Goal: Information Seeking & Learning: Find specific fact

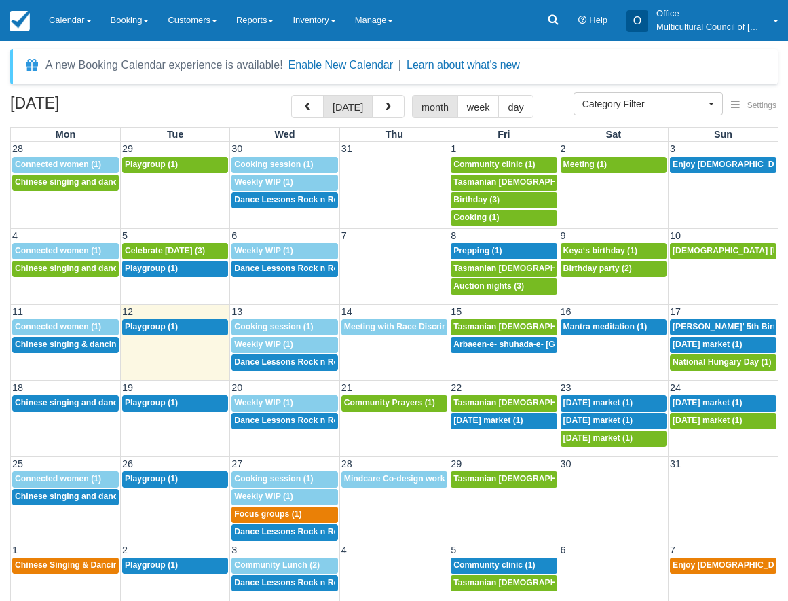
select select
click at [556, 24] on icon at bounding box center [553, 20] width 10 height 10
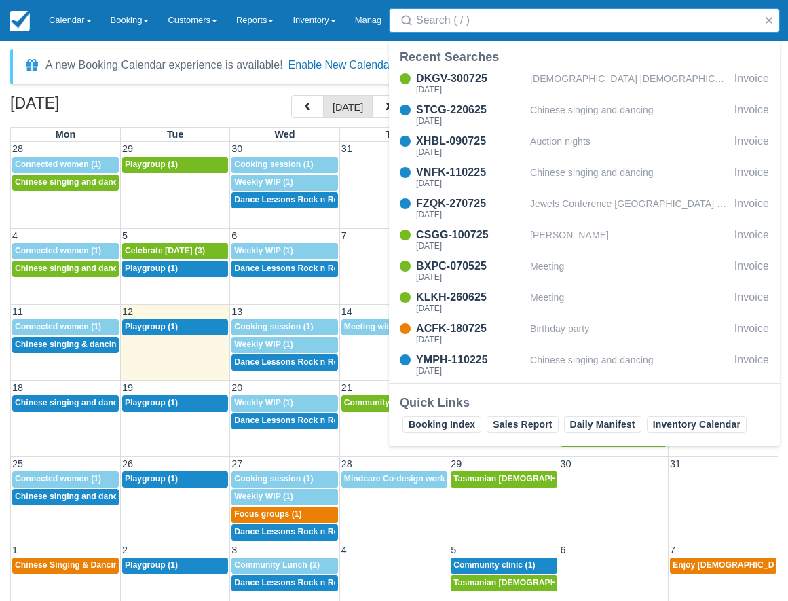
click at [556, 24] on input "Search" at bounding box center [587, 20] width 342 height 24
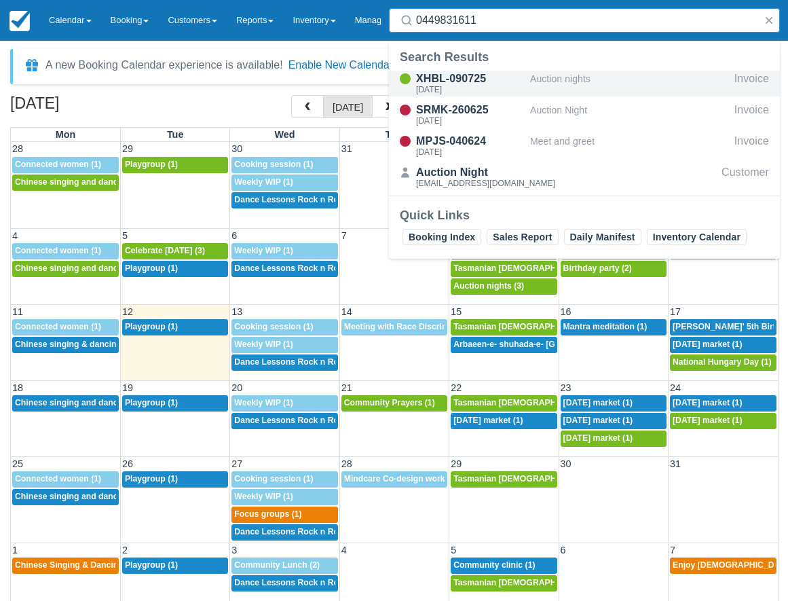
type input "0449831611"
click at [508, 79] on div "XHBL-090725" at bounding box center [470, 79] width 109 height 16
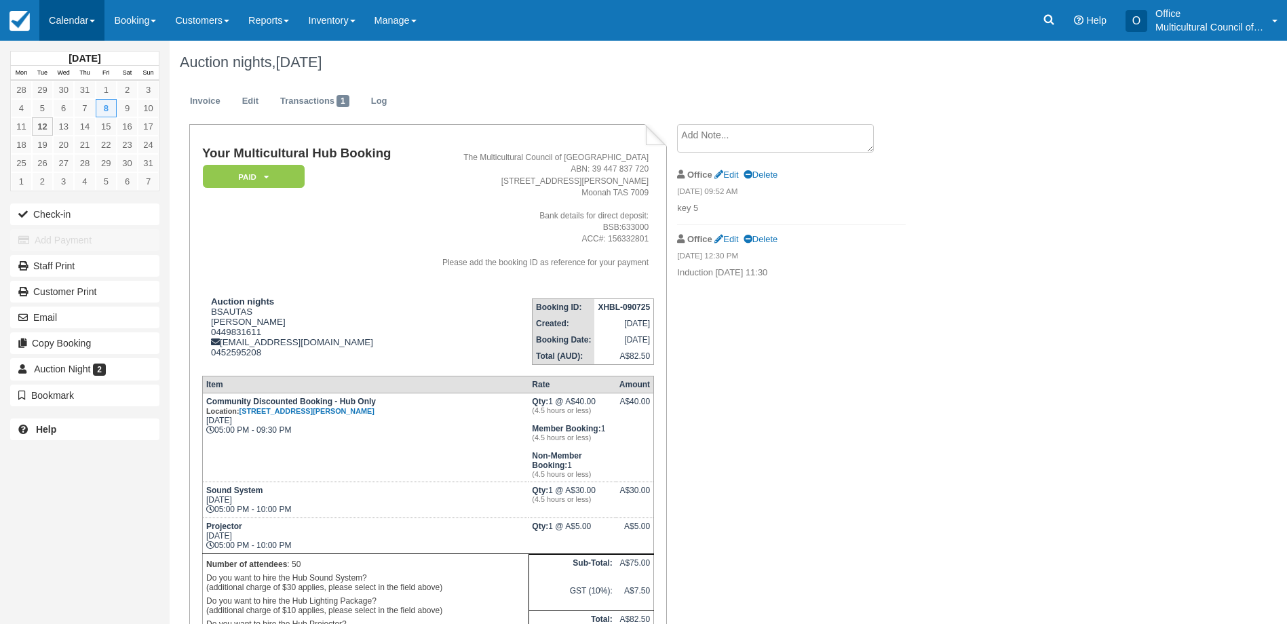
click at [66, 12] on link "Calendar" at bounding box center [71, 20] width 65 height 41
click at [105, 110] on ul "Customer Inventory Month Week Day" at bounding box center [93, 122] width 109 height 163
click at [78, 22] on link "Calendar" at bounding box center [71, 20] width 65 height 41
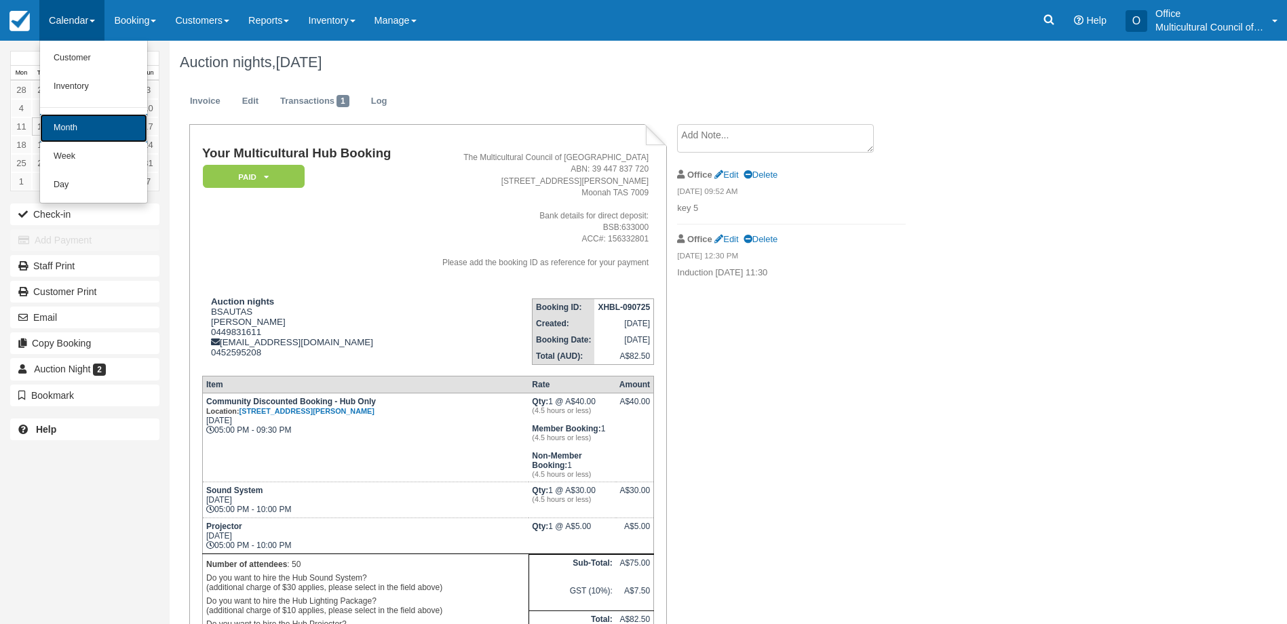
click at [120, 123] on link "Month" at bounding box center [93, 128] width 107 height 29
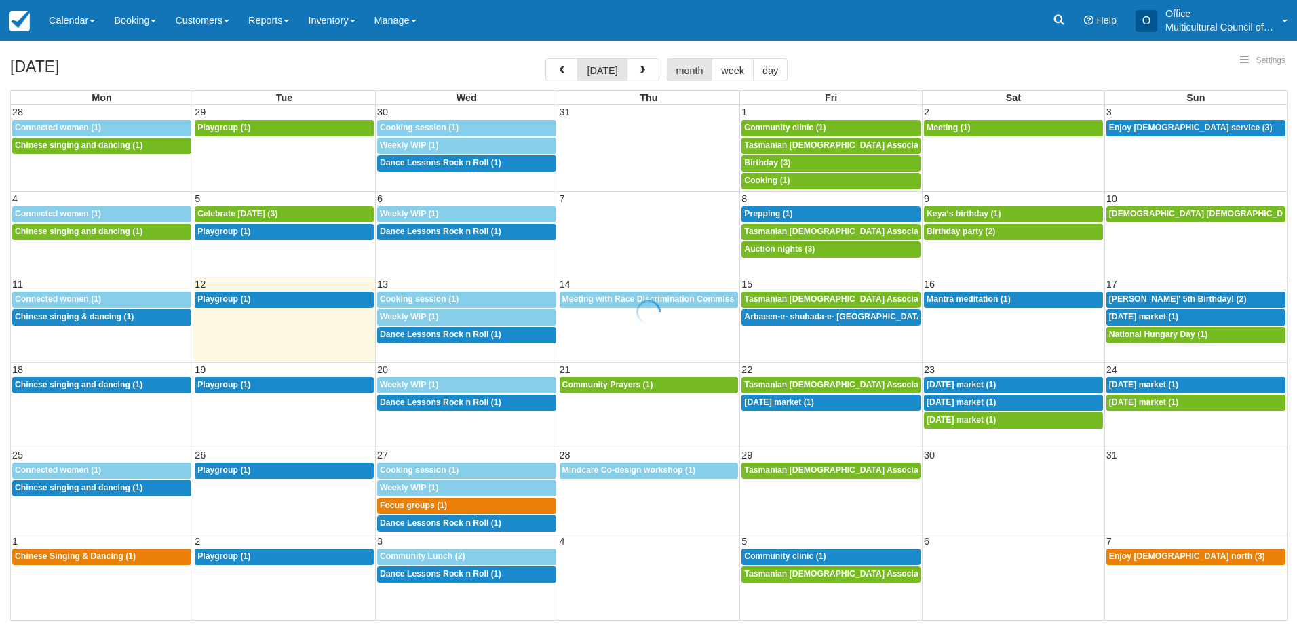
select select
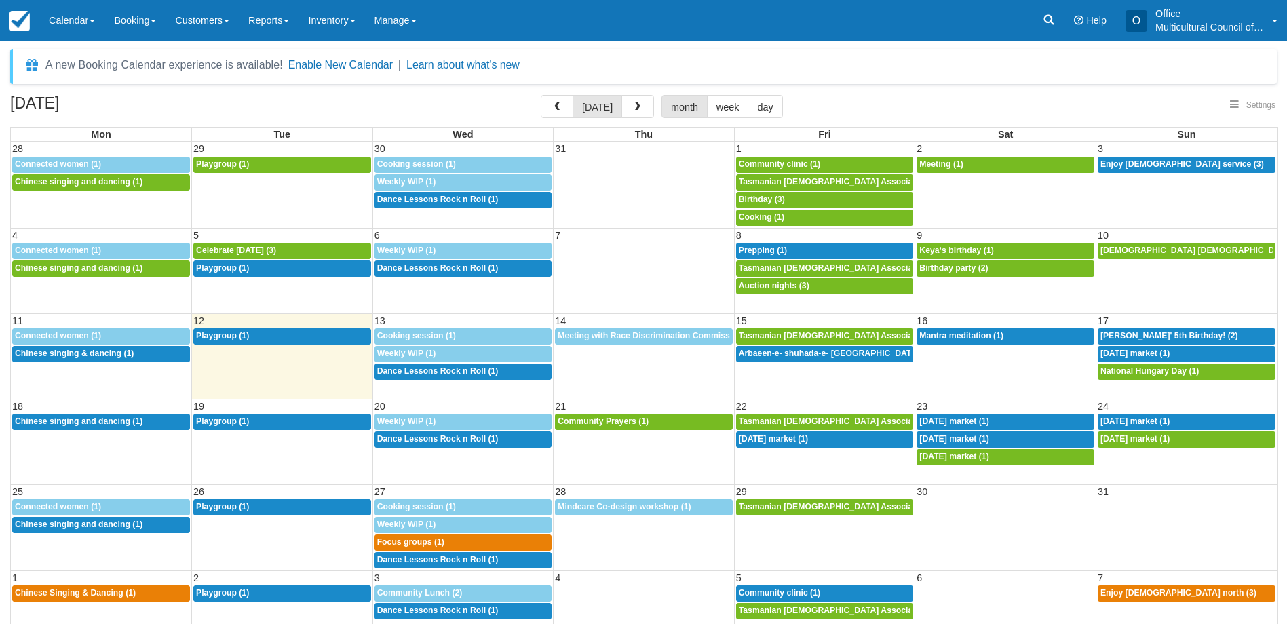
select select
drag, startPoint x: 165, startPoint y: 94, endPoint x: 206, endPoint y: 168, distance: 84.4
click at [165, 94] on div "A new Booking Calendar experience is available! Enable New Calendar | Learn abo…" at bounding box center [643, 355] width 1267 height 612
click at [231, 333] on span "Playgroup (1)" at bounding box center [222, 336] width 53 height 10
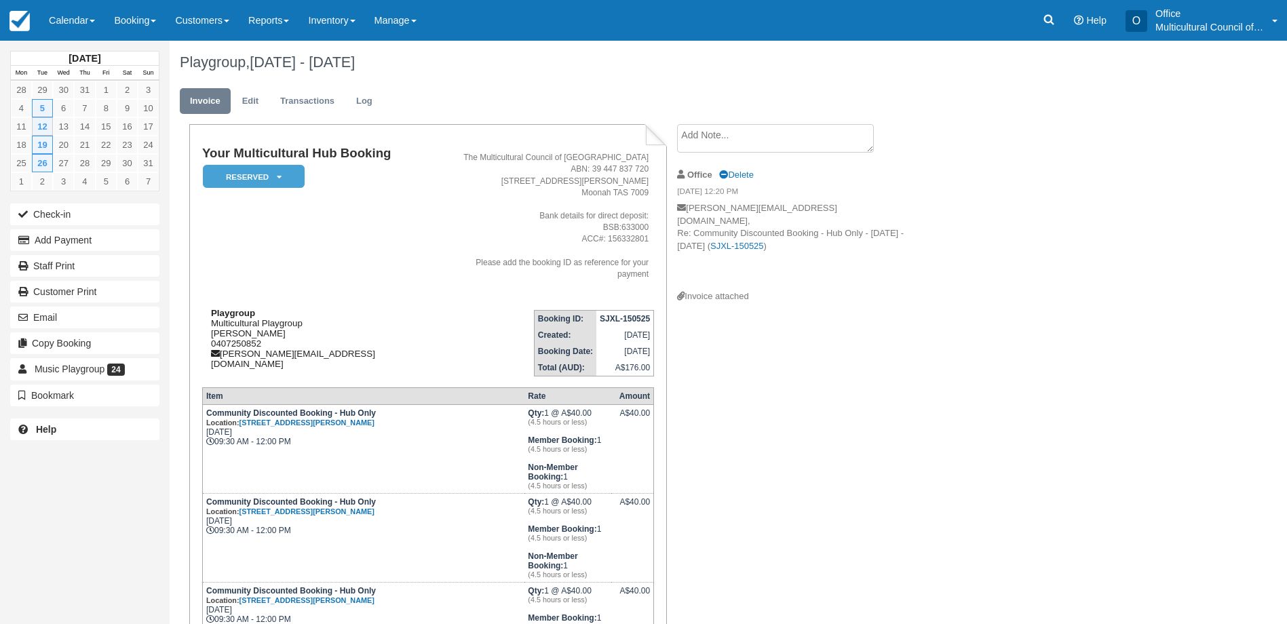
drag, startPoint x: 282, startPoint y: 326, endPoint x: 208, endPoint y: 318, distance: 73.7
click at [208, 318] on div "Playgroup Multicultural Playgroup [PERSON_NAME] 0407250852 [PERSON_NAME][EMAIL_…" at bounding box center [322, 338] width 240 height 61
